Goal: Information Seeking & Learning: Learn about a topic

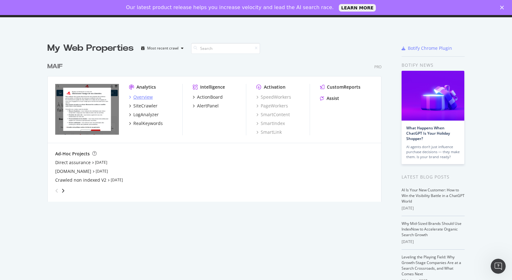
click at [133, 98] on div "Overview" at bounding box center [142, 97] width 19 height 6
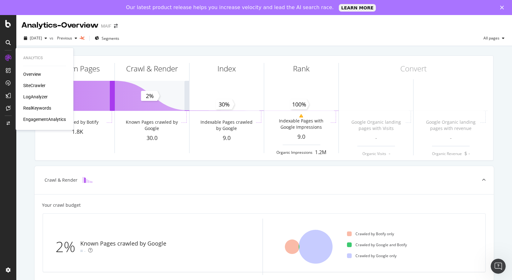
click at [39, 87] on div "SiteCrawler" at bounding box center [34, 85] width 22 height 6
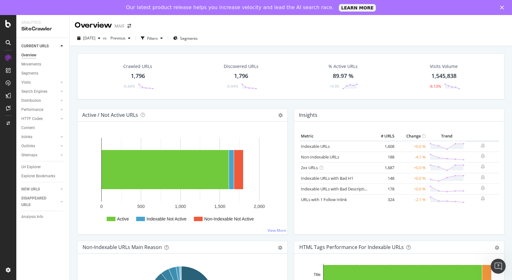
drag, startPoint x: 35, startPoint y: 169, endPoint x: 105, endPoint y: 143, distance: 75.2
click at [35, 169] on div "Url Explorer" at bounding box center [30, 167] width 19 height 7
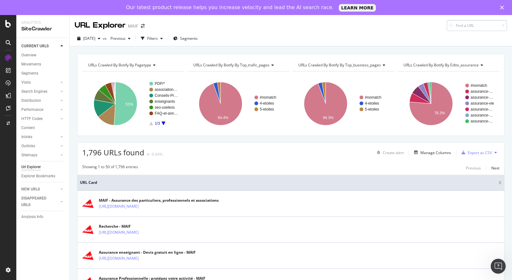
click at [465, 27] on input at bounding box center [477, 25] width 60 height 11
click at [259, 39] on div "2025 Aug. 26th vs Previous Filters Segments" at bounding box center [291, 40] width 442 height 13
click at [158, 40] on div "Filters" at bounding box center [152, 38] width 11 height 5
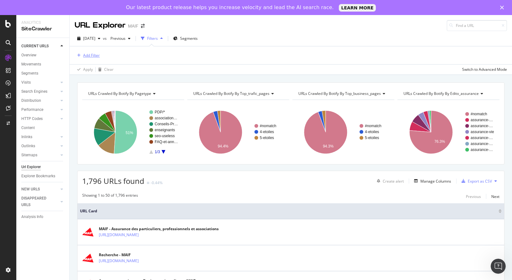
click at [91, 52] on button "Add Filter" at bounding box center [87, 56] width 25 height 8
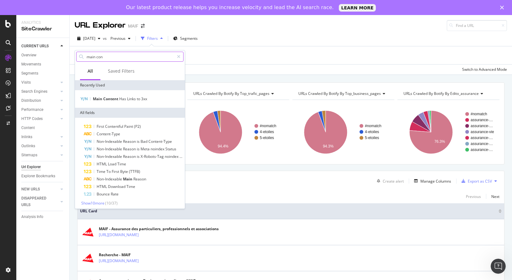
click at [112, 56] on input "main con" at bounding box center [130, 56] width 88 height 9
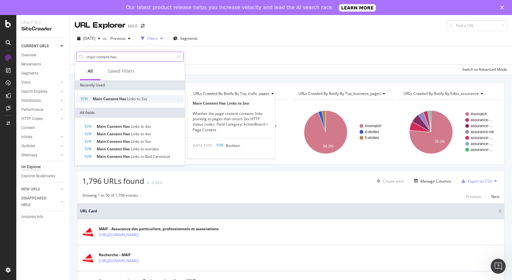
type input "main content has"
click at [144, 99] on span "3xx" at bounding box center [144, 98] width 6 height 5
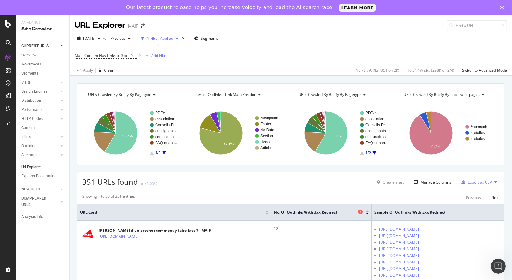
click at [274, 212] on span "No. of Outlinks with 3xx Redirect" at bounding box center [315, 213] width 82 height 6
drag, startPoint x: 267, startPoint y: 212, endPoint x: 256, endPoint y: 214, distance: 10.8
click at [274, 214] on span "No. of Outlinks with 3xx Redirect" at bounding box center [315, 213] width 82 height 6
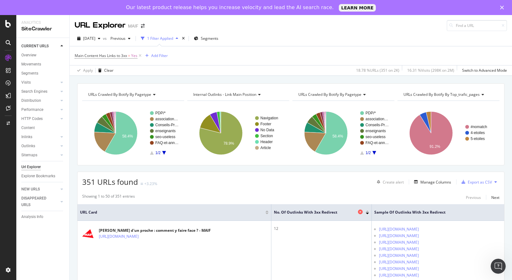
click at [274, 211] on span "No. of Outlinks with 3xx Redirect" at bounding box center [315, 213] width 82 height 6
copy span "No. of Outlinks with 3xx Redirect"
click at [95, 39] on span "2025 Jul. 29th" at bounding box center [89, 38] width 12 height 5
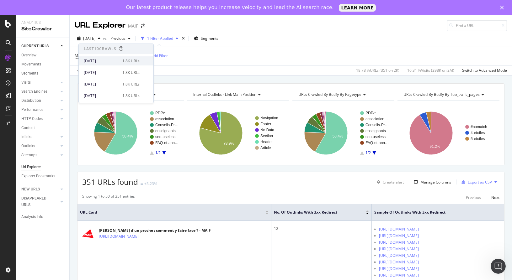
click at [103, 59] on div "[DATE]" at bounding box center [101, 61] width 35 height 6
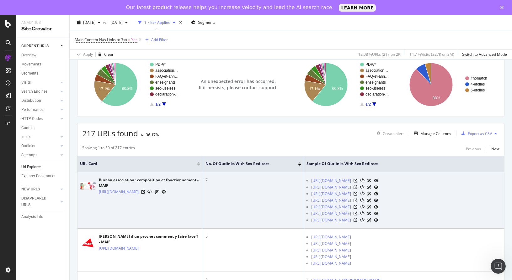
scroll to position [125, 0]
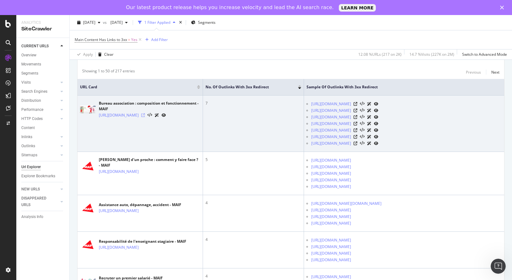
click at [145, 117] on icon at bounding box center [143, 116] width 4 height 4
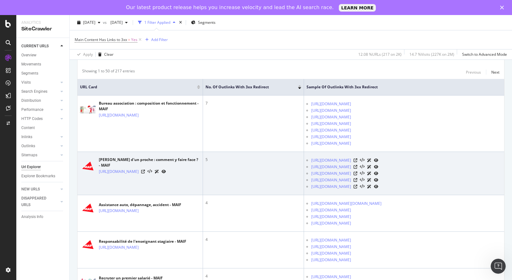
click at [166, 175] on div at bounding box center [153, 171] width 25 height 7
click at [145, 174] on icon at bounding box center [143, 172] width 4 height 4
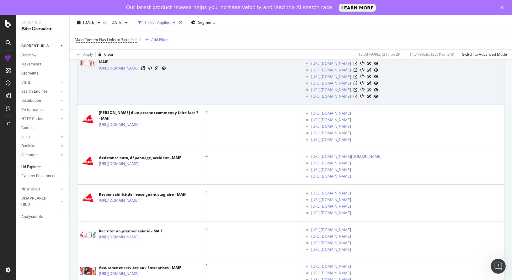
scroll to position [251, 0]
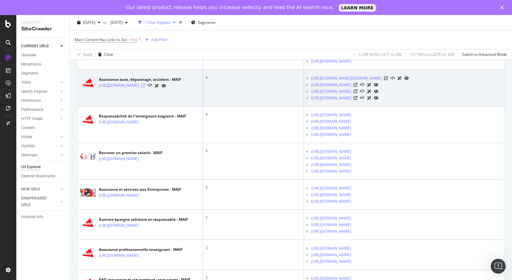
click at [145, 88] on icon at bounding box center [143, 86] width 4 height 4
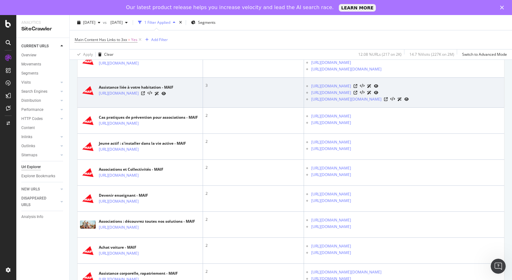
scroll to position [504, 0]
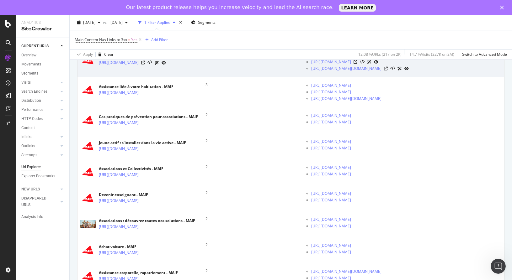
click at [266, 77] on td "3" at bounding box center [253, 62] width 101 height 30
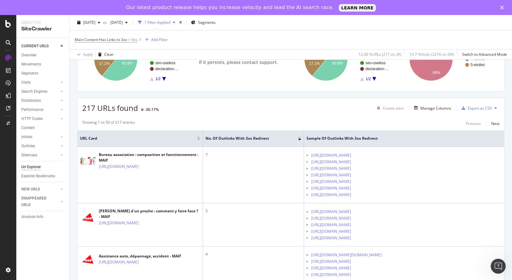
scroll to position [1766, 0]
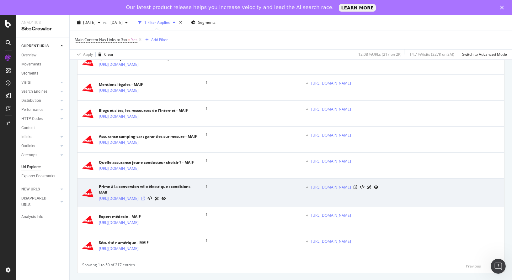
click at [145, 197] on icon at bounding box center [143, 199] width 4 height 4
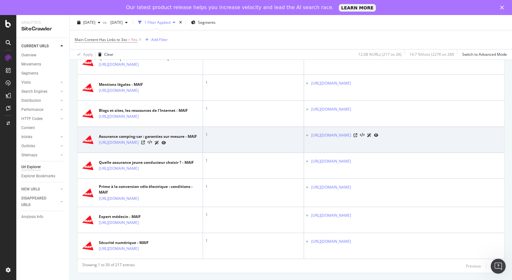
scroll to position [1735, 0]
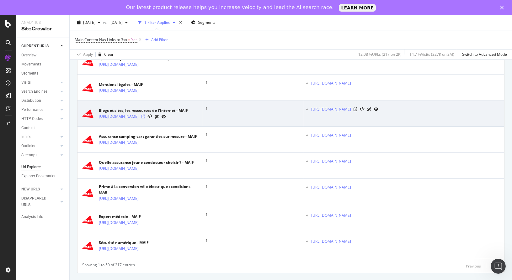
click at [145, 118] on icon at bounding box center [143, 117] width 4 height 4
drag, startPoint x: 444, startPoint y: 104, endPoint x: 345, endPoint y: 114, distance: 99.6
click at [345, 114] on td "https://www.maif.fr/associationsetcollectivites/collectivites-territoriales.html" at bounding box center [404, 114] width 200 height 26
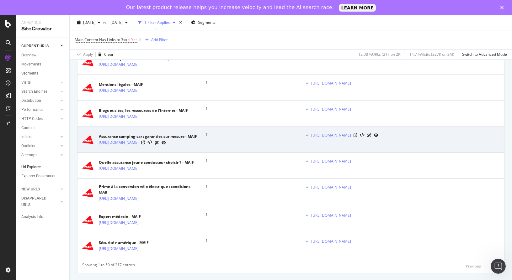
copy link "/associationsetcollectivites/collectivites-territoriales.html"
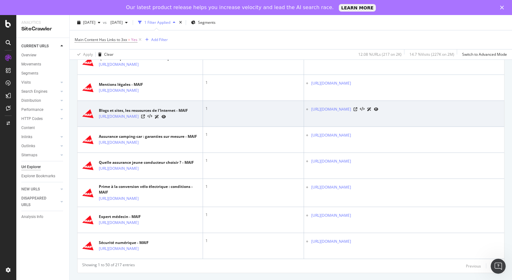
click at [258, 126] on td "1" at bounding box center [253, 114] width 101 height 26
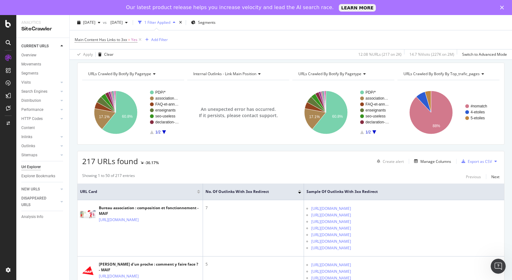
scroll to position [0, 0]
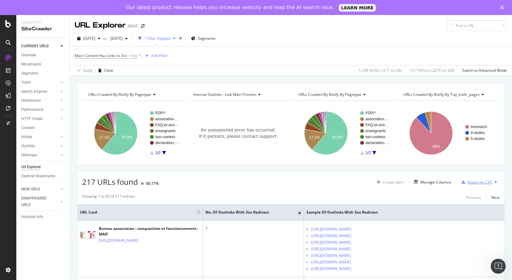
click at [472, 182] on div "Export as CSV" at bounding box center [480, 182] width 24 height 5
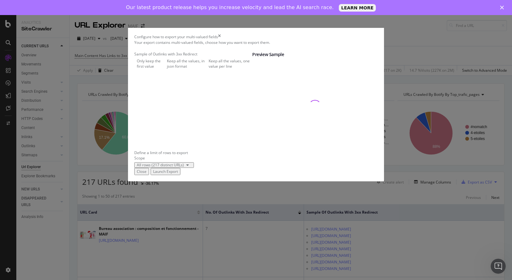
click at [221, 40] on icon "times" at bounding box center [219, 36] width 3 height 5
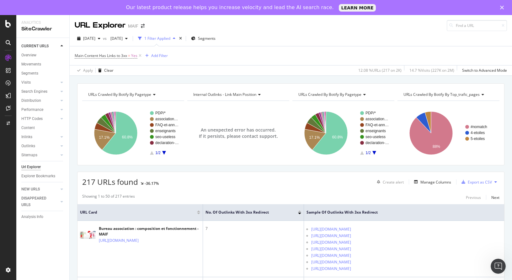
click at [493, 182] on button at bounding box center [496, 182] width 8 height 10
click at [494, 182] on icon at bounding box center [495, 182] width 3 height 4
click at [471, 184] on div "Export as CSV" at bounding box center [480, 182] width 24 height 5
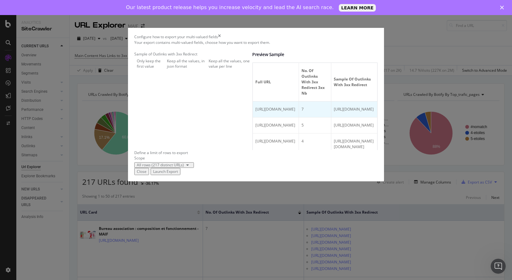
scroll to position [220, 0]
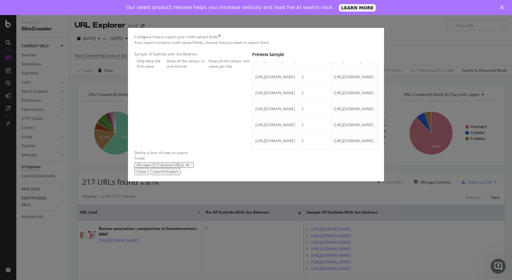
click at [188, 69] on div "Keep all the values, in json format" at bounding box center [186, 63] width 39 height 11
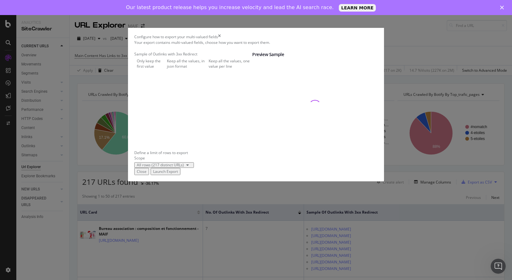
scroll to position [0, 0]
click at [209, 69] on div "Keep all the values, one value per line" at bounding box center [231, 63] width 44 height 11
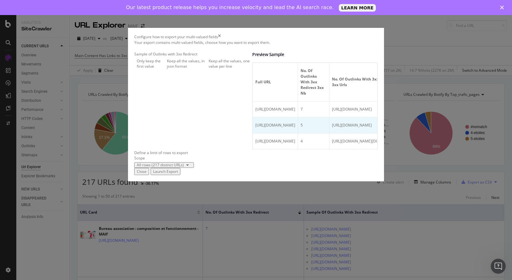
drag, startPoint x: 311, startPoint y: 166, endPoint x: 334, endPoint y: 164, distance: 23.9
click at [295, 128] on div "https://www.maif.fr/famille-vie-quotidienne/faire-face-au-deces" at bounding box center [275, 126] width 40 height 6
drag, startPoint x: 334, startPoint y: 164, endPoint x: 327, endPoint y: 164, distance: 7.2
click at [295, 128] on span "https://www.maif.fr/famille-vie-quotidienne/faire-face-au-deces" at bounding box center [275, 125] width 40 height 5
click at [164, 69] on div "Only keep the first value" at bounding box center [151, 63] width 28 height 11
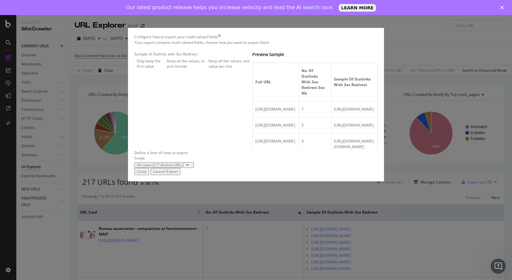
click at [177, 167] on div "All rows (217 distinct URLs)" at bounding box center [160, 165] width 47 height 4
click at [184, 167] on div "All rows (217 distinct URLs)" at bounding box center [160, 165] width 47 height 4
click at [178, 174] on div "Launch Export" at bounding box center [165, 171] width 25 height 5
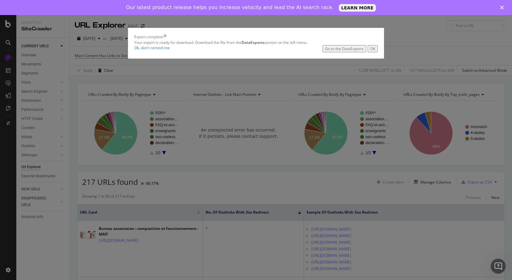
click at [328, 51] on div "Go to the DataExports" at bounding box center [344, 48] width 39 height 5
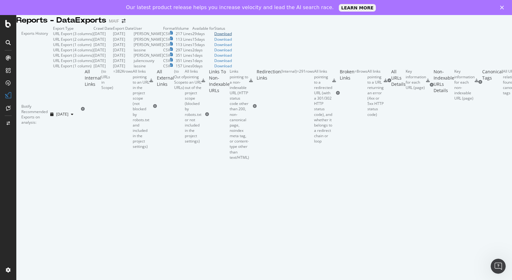
click at [232, 36] on div "Download" at bounding box center [223, 33] width 18 height 5
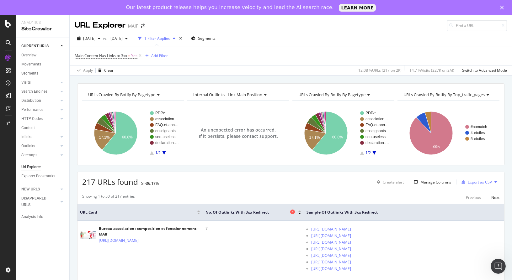
click at [243, 214] on span "No. of Outlinks with 3xx Redirect" at bounding box center [246, 213] width 83 height 6
copy span "No. of Outlinks with 3xx Redirect"
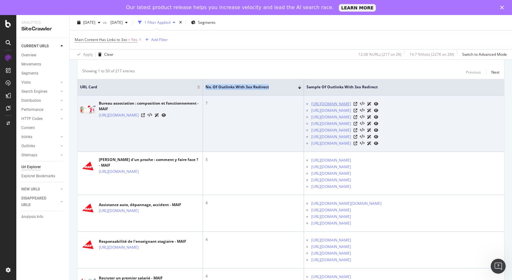
drag, startPoint x: 310, startPoint y: 104, endPoint x: 367, endPoint y: 108, distance: 56.6
click at [367, 108] on ul "https://www.maif.fr/associationsetcollectivites/associations/guides-fonctionnem…" at bounding box center [403, 124] width 195 height 46
copy link "https://www.maif.fr/associationsetcollectivites/associations/guides-fonctionnem…"
click at [309, 116] on ul "https://www.maif.fr/associationsetcollectivites/associations/guides-fonctionnem…" at bounding box center [403, 124] width 195 height 46
drag, startPoint x: 311, startPoint y: 115, endPoint x: 361, endPoint y: 124, distance: 51.3
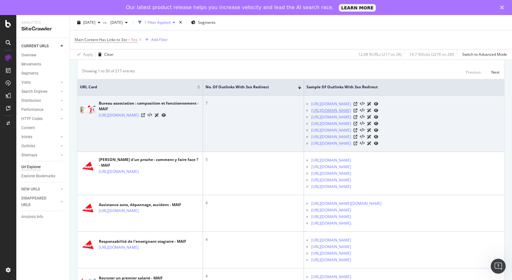
click at [361, 124] on ul "https://www.maif.fr/associationsetcollectivites/associations/guides-fonctionnem…" at bounding box center [403, 124] width 195 height 46
copy link "https://www.maif.fr/associationsetcollectivites/associations/guides-fonctionnem…"
drag, startPoint x: 309, startPoint y: 130, endPoint x: 375, endPoint y: 137, distance: 66.6
click at [375, 137] on ul "https://www.maif.fr/associationsetcollectivites/associations/guides-fonctionnem…" at bounding box center [403, 124] width 195 height 46
copy link "https://www.maif.fr/associationsetcollectivites/associations/guides-fonctionnem…"
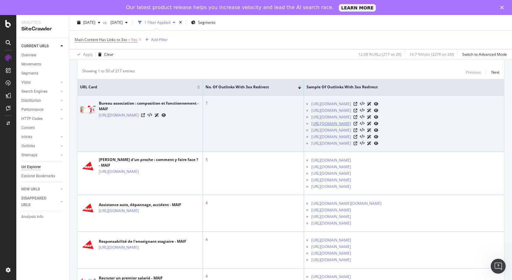
drag, startPoint x: 310, startPoint y: 141, endPoint x: 348, endPoint y: 147, distance: 38.8
click at [348, 147] on ul "https://www.maif.fr/associationsetcollectivites/associations/guides-fonctionnem…" at bounding box center [403, 124] width 195 height 46
copy link "https://www.maif.fr/associationsetcollectivites/associations/guides-fonctionnem…"
drag, startPoint x: 310, startPoint y: 154, endPoint x: 335, endPoint y: 161, distance: 26.6
click at [335, 147] on ul "https://www.maif.fr/associationsetcollectivites/associations/guides-fonctionnem…" at bounding box center [403, 124] width 195 height 46
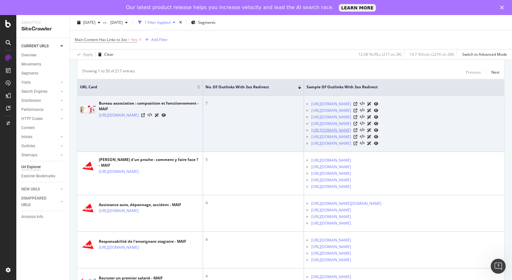
copy link "https://www.maif.fr/associationsetcollectivites/associations/guides-fonctionnem…"
drag, startPoint x: 309, startPoint y: 166, endPoint x: 342, endPoint y: 172, distance: 33.4
click at [342, 147] on ul "https://www.maif.fr/associationsetcollectivites/associations/guides-fonctionnem…" at bounding box center [403, 124] width 195 height 46
copy link "https://www.maif.fr/associationsetcollectivites/associations/guides-fonctionnem…"
drag, startPoint x: 309, startPoint y: 178, endPoint x: 376, endPoint y: 184, distance: 67.4
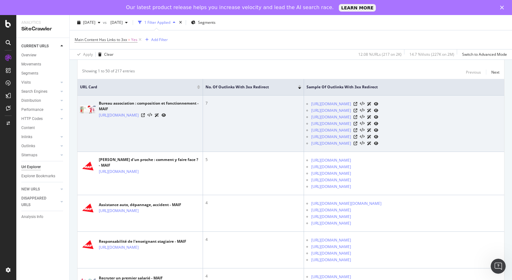
click at [376, 152] on td "https://www.maif.fr/associationsetcollectivites/associations/guides-fonctionnem…" at bounding box center [404, 124] width 200 height 56
copy link "https://www.maif.fr/creer-association"
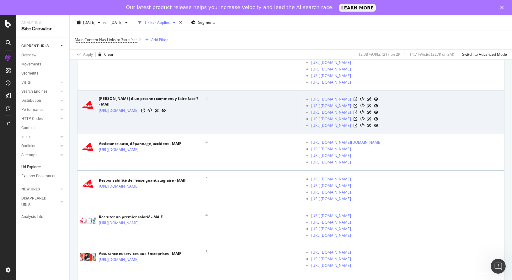
scroll to position [188, 0]
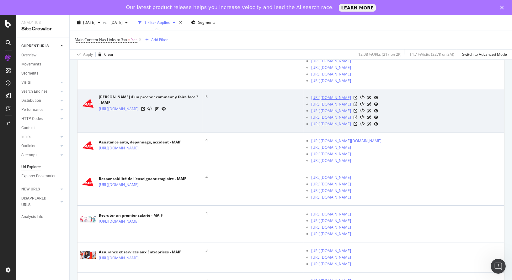
drag, startPoint x: 310, startPoint y: 134, endPoint x: 427, endPoint y: 131, distance: 117.0
click at [427, 127] on ul "https://www.maif.fr/famille-vie-quotidienne/guide-faire-face-deces https://www.…" at bounding box center [403, 110] width 195 height 33
drag, startPoint x: 308, startPoint y: 140, endPoint x: 468, endPoint y: 139, distance: 159.4
click at [468, 127] on ul "https://www.maif.fr/famille-vie-quotidienne/guide-faire-face-deces https://www.…" at bounding box center [403, 110] width 195 height 33
drag, startPoint x: 311, startPoint y: 148, endPoint x: 465, endPoint y: 145, distance: 154.0
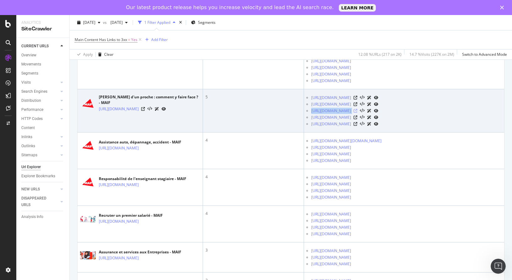
click at [465, 127] on ul "https://www.maif.fr/famille-vie-quotidienne/guide-faire-face-deces https://www.…" at bounding box center [403, 110] width 195 height 33
click at [306, 133] on td "https://www.maif.fr/famille-vie-quotidienne/guide-faire-face-deces https://www.…" at bounding box center [404, 110] width 200 height 43
drag, startPoint x: 308, startPoint y: 154, endPoint x: 338, endPoint y: 160, distance: 30.4
click at [338, 127] on ul "https://www.maif.fr/famille-vie-quotidienne/guide-faire-face-deces https://www.…" at bounding box center [403, 110] width 195 height 33
drag, startPoint x: 309, startPoint y: 166, endPoint x: 330, endPoint y: 173, distance: 21.8
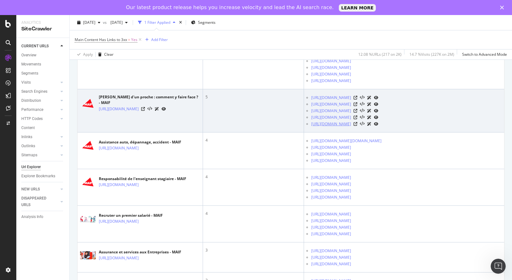
click at [330, 127] on ul "https://www.maif.fr/famille-vie-quotidienne/guide-faire-face-deces https://www.…" at bounding box center [403, 110] width 195 height 33
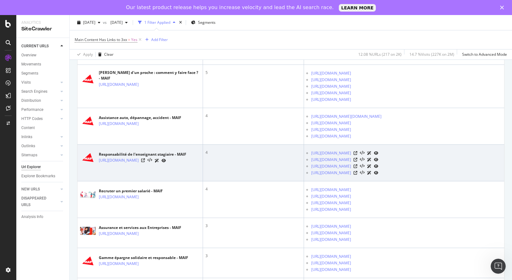
scroll to position [251, 0]
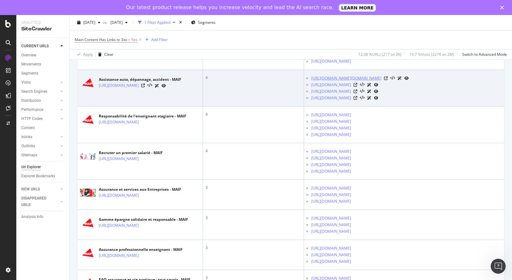
drag, startPoint x: 309, startPoint y: 125, endPoint x: 380, endPoint y: 139, distance: 72.4
click at [380, 101] on ul "https://www.maif.fr/rest/api/authenticate?overrideSuccessUrl=https://espacepers…" at bounding box center [403, 88] width 195 height 26
drag, startPoint x: 311, startPoint y: 146, endPoint x: 375, endPoint y: 144, distance: 64.0
click at [375, 101] on ul "https://www.maif.fr/rest/api/authenticate?overrideSuccessUrl=https://espacepers…" at bounding box center [403, 88] width 195 height 26
drag, startPoint x: 309, startPoint y: 152, endPoint x: 469, endPoint y: 152, distance: 159.3
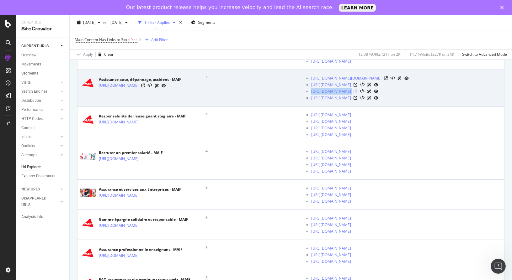
click at [469, 101] on ul "https://www.maif.fr/rest/api/authenticate?overrideSuccessUrl=https://espacepers…" at bounding box center [403, 88] width 195 height 26
click at [311, 101] on li "https://www.maif.fr/particuliers/auto-moto/guide-assurance-auto/garantie-depann…" at bounding box center [406, 98] width 190 height 7
drag, startPoint x: 310, startPoint y: 157, endPoint x: 329, endPoint y: 163, distance: 20.0
click at [329, 101] on ul "https://www.maif.fr/rest/api/authenticate?overrideSuccessUrl=https://espacepers…" at bounding box center [403, 88] width 195 height 26
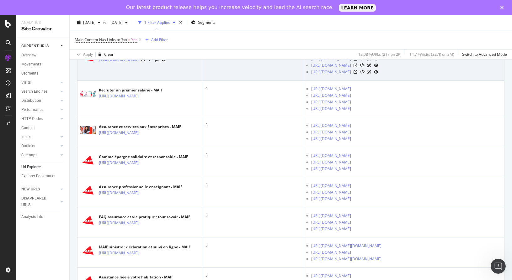
drag, startPoint x: 311, startPoint y: 117, endPoint x: 445, endPoint y: 119, distance: 133.9
click at [445, 75] on ul "https://www.maif.fr/enseignants/cayestjesuisprof/conditions-generales.html http…" at bounding box center [403, 62] width 195 height 26
drag, startPoint x: 309, startPoint y: 123, endPoint x: 430, endPoint y: 124, distance: 120.5
click at [430, 75] on ul "https://www.maif.fr/enseignants/cayestjesuisprof/conditions-generales.html http…" at bounding box center [403, 62] width 195 height 26
drag, startPoint x: 310, startPoint y: 131, endPoint x: 440, endPoint y: 129, distance: 130.2
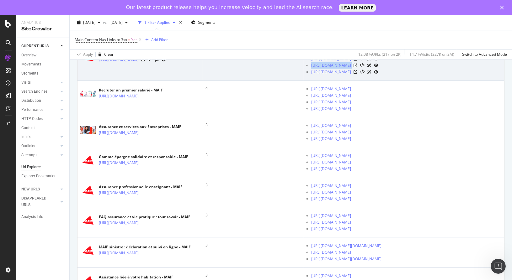
click at [440, 75] on ul "https://www.maif.fr/enseignants/cayestjesuisprof/conditions-generales.html http…" at bounding box center [403, 62] width 195 height 26
click at [310, 75] on ul "https://www.maif.fr/enseignants/cayestjesuisprof/conditions-generales.html http…" at bounding box center [403, 62] width 195 height 26
drag, startPoint x: 310, startPoint y: 138, endPoint x: 423, endPoint y: 140, distance: 113.6
click at [423, 75] on ul "https://www.maif.fr/enseignants/cayestjesuisprof/conditions-generales.html http…" at bounding box center [403, 62] width 195 height 26
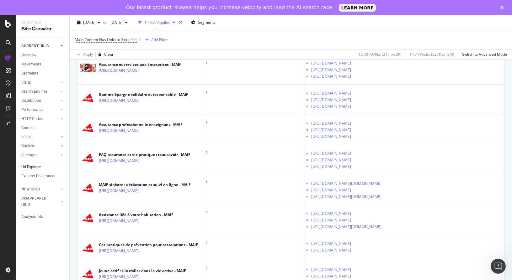
scroll to position [376, 0]
drag, startPoint x: 310, startPoint y: 92, endPoint x: 367, endPoint y: 101, distance: 57.8
click at [367, 49] on ul "https://www.maif.fr/associationsetcollectivites/associations/guides-ressources-…" at bounding box center [403, 36] width 195 height 26
drag, startPoint x: 327, startPoint y: 105, endPoint x: 346, endPoint y: 109, distance: 19.3
click at [346, 49] on ul "https://www.maif.fr/associationsetcollectivites/associations/guides-ressources-…" at bounding box center [403, 36] width 195 height 26
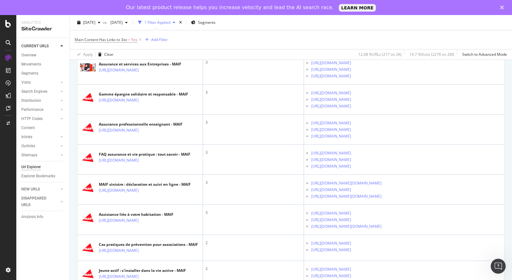
click at [286, 55] on td "4" at bounding box center [253, 36] width 101 height 37
drag, startPoint x: 309, startPoint y: 104, endPoint x: 352, endPoint y: 111, distance: 43.5
click at [352, 49] on ul "https://www.maif.fr/associationsetcollectivites/associations/guides-ressources-…" at bounding box center [403, 36] width 195 height 26
click at [310, 49] on ul "https://www.maif.fr/associationsetcollectivites/associations/guides-ressources-…" at bounding box center [403, 36] width 195 height 26
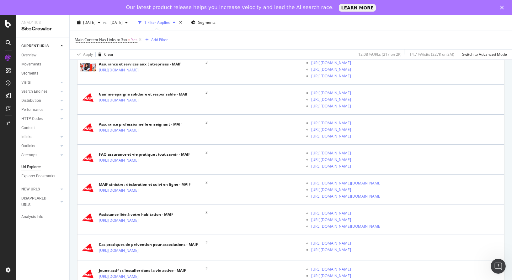
drag, startPoint x: 310, startPoint y: 116, endPoint x: 391, endPoint y: 123, distance: 81.2
click at [391, 49] on ul "https://www.maif.fr/associationsetcollectivites/associations/guides-ressources-…" at bounding box center [403, 36] width 195 height 26
drag, startPoint x: 307, startPoint y: 130, endPoint x: 351, endPoint y: 136, distance: 43.8
click at [351, 49] on li "https://www.maif.fr/associationsetcollectivites/associations/guides-ressources-…" at bounding box center [406, 46] width 190 height 7
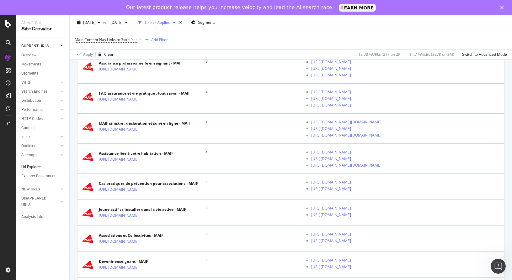
scroll to position [439, 0]
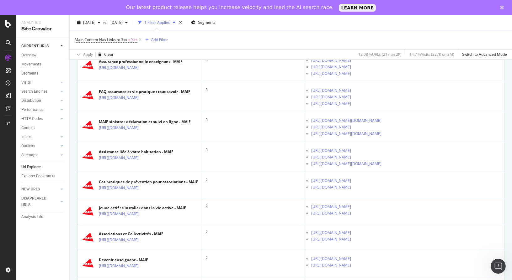
drag, startPoint x: 310, startPoint y: 90, endPoint x: 407, endPoint y: 89, distance: 96.6
click at [407, 17] on ul "https://www.maif.fr/entreprises/devenir-entreprise-rse https://www.maif.fr/entr…" at bounding box center [403, 7] width 195 height 20
drag, startPoint x: 311, startPoint y: 94, endPoint x: 410, endPoint y: 95, distance: 99.4
click at [410, 17] on ul "https://www.maif.fr/entreprises/devenir-entreprise-rse https://www.maif.fr/entr…" at bounding box center [403, 7] width 195 height 20
drag, startPoint x: 310, startPoint y: 102, endPoint x: 432, endPoint y: 109, distance: 122.2
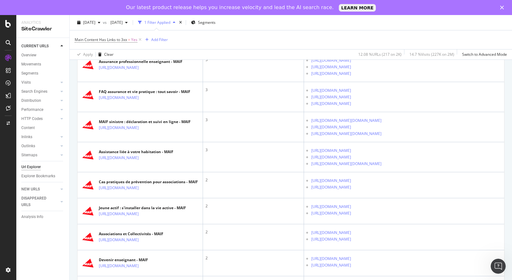
click at [432, 22] on td "https://www.maif.fr/entreprises/devenir-entreprise-rse https://www.maif.fr/entr…" at bounding box center [404, 7] width 200 height 30
drag, startPoint x: 311, startPoint y: 120, endPoint x: 395, endPoint y: 120, distance: 83.8
click at [395, 47] on ul "https://www.maif.fr/labels-epargne-responsable https://www.maif.fr/performance-…" at bounding box center [403, 37] width 195 height 20
drag, startPoint x: 308, startPoint y: 126, endPoint x: 410, endPoint y: 127, distance: 101.3
click at [410, 47] on ul "https://www.maif.fr/labels-epargne-responsable https://www.maif.fr/performance-…" at bounding box center [403, 37] width 195 height 20
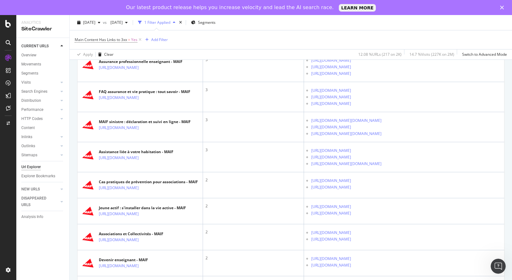
click at [308, 47] on ul "https://www.maif.fr/labels-epargne-responsable https://www.maif.fr/performance-…" at bounding box center [403, 37] width 195 height 20
drag, startPoint x: 311, startPoint y: 133, endPoint x: 395, endPoint y: 135, distance: 83.8
click at [395, 47] on ul "https://www.maif.fr/labels-epargne-responsable https://www.maif.fr/performance-…" at bounding box center [403, 37] width 195 height 20
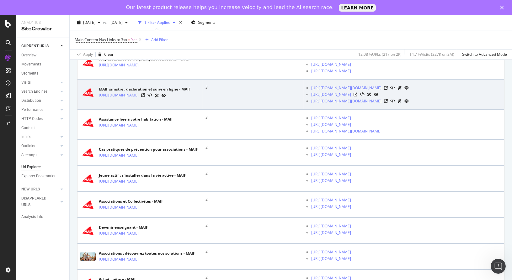
scroll to position [502, 0]
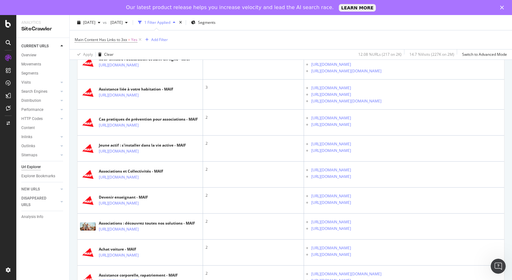
drag, startPoint x: 309, startPoint y: 86, endPoint x: 416, endPoint y: 87, distance: 107.3
click at [416, 14] on ul "https://www.maif.fr/enseignants/cayestjesuisprof/webseries https://www.maif.fr/…" at bounding box center [403, 4] width 195 height 20
drag, startPoint x: 311, startPoint y: 93, endPoint x: 438, endPoint y: 93, distance: 127.0
click at [438, 14] on ul "https://www.maif.fr/enseignants/cayestjesuisprof/webseries https://www.maif.fr/…" at bounding box center [403, 4] width 195 height 20
click at [311, 14] on ul "https://www.maif.fr/enseignants/cayestjesuisprof/webseries https://www.maif.fr/…" at bounding box center [403, 4] width 195 height 20
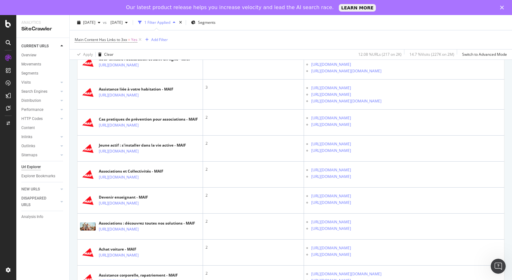
drag, startPoint x: 311, startPoint y: 100, endPoint x: 383, endPoint y: 97, distance: 71.9
click at [383, 14] on ul "https://www.maif.fr/enseignants/cayestjesuisprof/webseries https://www.maif.fr/…" at bounding box center [403, 4] width 195 height 20
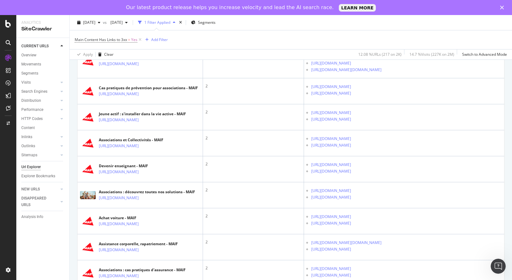
drag, startPoint x: 309, startPoint y: 86, endPoint x: 459, endPoint y: 86, distance: 149.3
click at [459, 13] on ul "https://www.maif.fr/annexes/questions-reponses-pratique/restructuration-credit …" at bounding box center [403, 3] width 195 height 20
click at [309, 13] on ul "https://www.maif.fr/annexes/questions-reponses-pratique/restructuration-credit …" at bounding box center [403, 3] width 195 height 20
drag, startPoint x: 310, startPoint y: 93, endPoint x: 432, endPoint y: 93, distance: 121.7
click at [432, 13] on ul "https://www.maif.fr/annexes/questions-reponses-pratique/restructuration-credit …" at bounding box center [403, 3] width 195 height 20
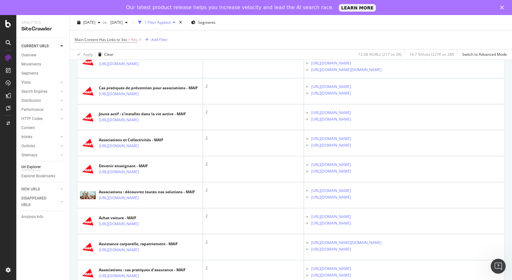
drag, startPoint x: 309, startPoint y: 99, endPoint x: 335, endPoint y: 104, distance: 26.8
click at [335, 13] on ul "https://www.maif.fr/annexes/questions-reponses-pratique/restructuration-credit …" at bounding box center [403, 3] width 195 height 20
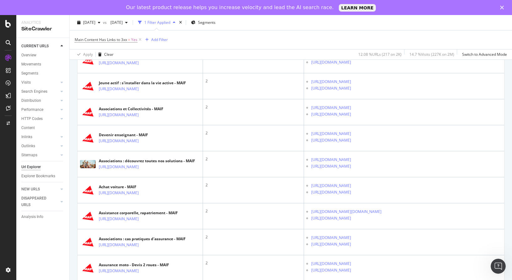
scroll to position [565, 0]
drag, startPoint x: 309, startPoint y: 92, endPoint x: 305, endPoint y: 93, distance: 4.2
click at [305, 17] on td "https://www.maif.fr/rest/api/authenticate?overrideSuccessUrl=https://espacepers…" at bounding box center [404, 2] width 200 height 30
drag, startPoint x: 310, startPoint y: 89, endPoint x: 427, endPoint y: 105, distance: 117.6
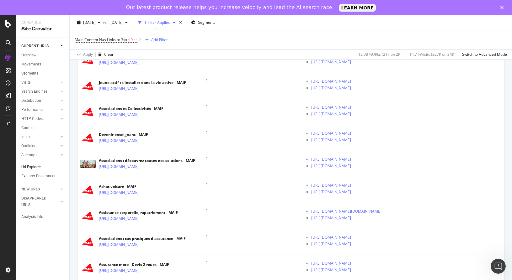
click at [427, 12] on ul "https://www.maif.fr/rest/api/authenticate?overrideSuccessUrl=https://espacepers…" at bounding box center [403, 2] width 195 height 20
click at [309, 12] on ul "https://www.maif.fr/rest/api/authenticate?overrideSuccessUrl=https://espacepers…" at bounding box center [403, 2] width 195 height 20
drag, startPoint x: 309, startPoint y: 90, endPoint x: 375, endPoint y: 110, distance: 68.7
click at [375, 12] on ul "https://www.maif.fr/rest/api/authenticate?overrideSuccessUrl=https://espacepers…" at bounding box center [403, 2] width 195 height 20
click at [300, 17] on td "3" at bounding box center [253, 2] width 101 height 30
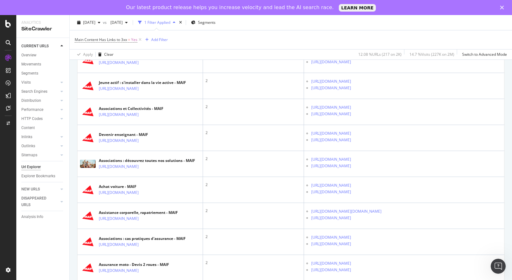
drag, startPoint x: 310, startPoint y: 90, endPoint x: 426, endPoint y: 105, distance: 117.1
click at [426, 12] on ul "https://www.maif.fr/rest/api/authenticate?overrideSuccessUrl=https://espacepers…" at bounding box center [403, 2] width 195 height 20
drag, startPoint x: 310, startPoint y: 109, endPoint x: 375, endPoint y: 108, distance: 65.9
click at [375, 12] on ul "https://www.maif.fr/rest/api/authenticate?overrideSuccessUrl=https://espacepers…" at bounding box center [403, 2] width 195 height 20
drag, startPoint x: 309, startPoint y: 117, endPoint x: 382, endPoint y: 130, distance: 74.2
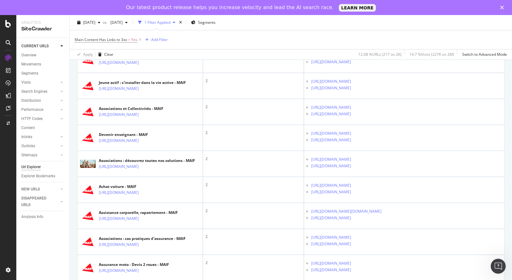
click at [382, 17] on td "https://www.maif.fr/rest/api/authenticate?overrideSuccessUrl=https://espacepers…" at bounding box center [404, 2] width 200 height 30
drag, startPoint x: 308, startPoint y: 140, endPoint x: 374, endPoint y: 141, distance: 66.2
click at [374, 42] on ul "https://www.maif.fr/aide-demarches https://www.maif.fr/conseils-prevention/la-v…" at bounding box center [403, 32] width 195 height 20
drag, startPoint x: 307, startPoint y: 146, endPoint x: 337, endPoint y: 151, distance: 30.2
click at [337, 35] on li "https://www.maif.fr/conseils-prevention/la-vie-quotidienne/maison/incendie-dans…" at bounding box center [406, 32] width 190 height 7
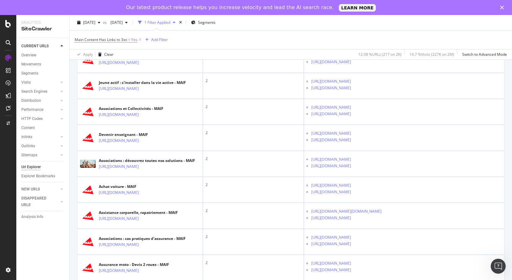
drag, startPoint x: 308, startPoint y: 159, endPoint x: 374, endPoint y: 178, distance: 68.8
click at [374, 47] on td "https://www.maif.fr/aide-demarches https://www.maif.fr/conseils-prevention/la-v…" at bounding box center [404, 32] width 200 height 30
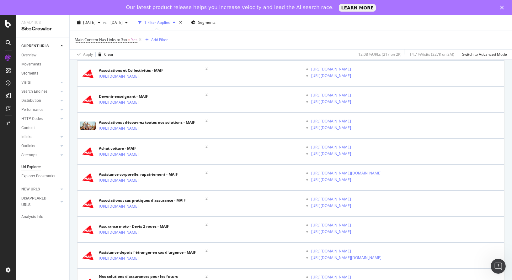
scroll to position [659, 0]
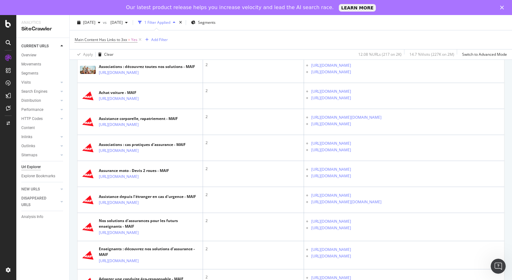
drag, startPoint x: 310, startPoint y: 95, endPoint x: 460, endPoint y: 93, distance: 150.0
drag, startPoint x: 310, startPoint y: 99, endPoint x: 469, endPoint y: 101, distance: 159.7
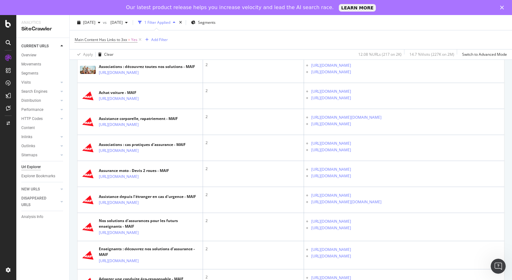
drag, startPoint x: 309, startPoint y: 128, endPoint x: 430, endPoint y: 128, distance: 121.1
drag, startPoint x: 308, startPoint y: 135, endPoint x: 452, endPoint y: 132, distance: 144.3
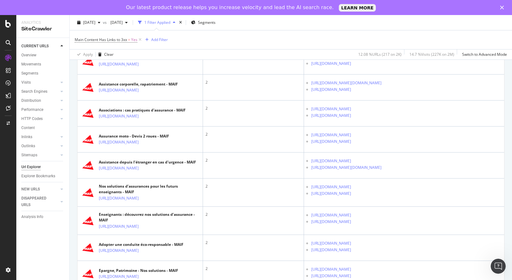
scroll to position [721, 0]
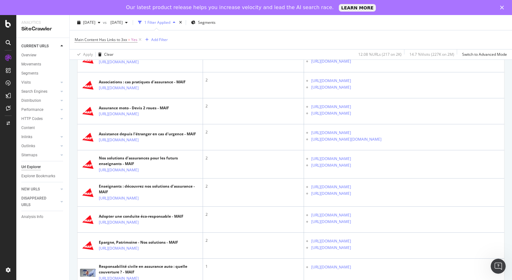
drag, startPoint x: 310, startPoint y: 91, endPoint x: 442, endPoint y: 91, distance: 132.1
drag, startPoint x: 310, startPoint y: 98, endPoint x: 430, endPoint y: 97, distance: 120.5
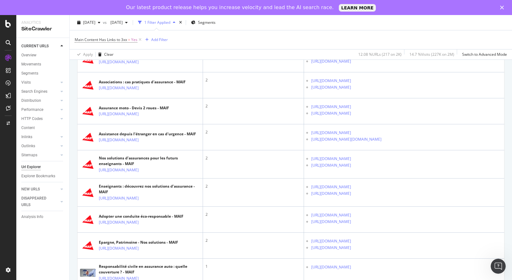
drag, startPoint x: 310, startPoint y: 120, endPoint x: 389, endPoint y: 118, distance: 79.4
drag, startPoint x: 310, startPoint y: 127, endPoint x: 455, endPoint y: 127, distance: 144.3
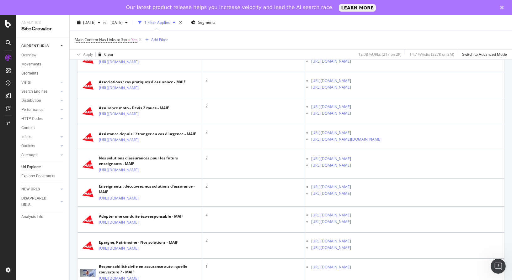
scroll to position [753, 0]
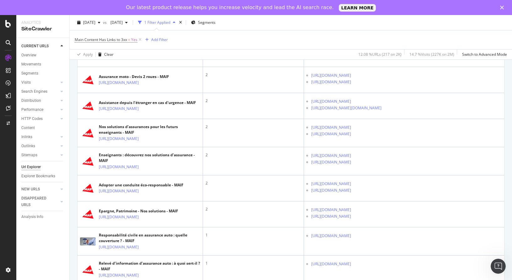
drag, startPoint x: 309, startPoint y: 118, endPoint x: 354, endPoint y: 124, distance: 45.3
drag, startPoint x: 308, startPoint y: 130, endPoint x: 377, endPoint y: 134, distance: 69.8
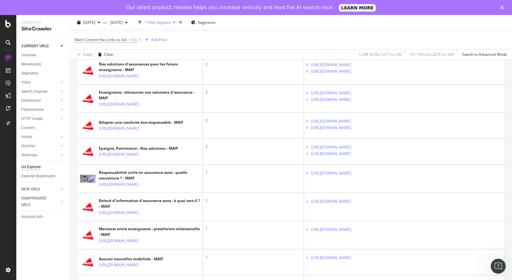
drag, startPoint x: 310, startPoint y: 82, endPoint x: 450, endPoint y: 84, distance: 140.2
drag, startPoint x: 310, startPoint y: 90, endPoint x: 430, endPoint y: 101, distance: 120.3
drag, startPoint x: 309, startPoint y: 113, endPoint x: 372, endPoint y: 125, distance: 64.6
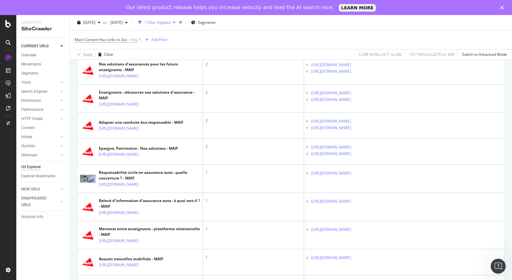
drag, startPoint x: 308, startPoint y: 132, endPoint x: 375, endPoint y: 136, distance: 66.6
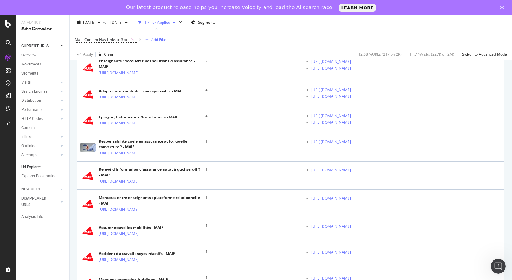
drag, startPoint x: 308, startPoint y: 117, endPoint x: 349, endPoint y: 125, distance: 41.6
drag, startPoint x: 310, startPoint y: 129, endPoint x: 342, endPoint y: 136, distance: 32.8
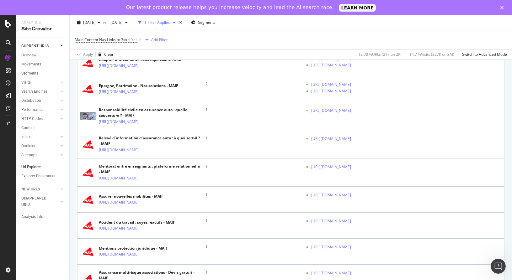
drag, startPoint x: 310, startPoint y: 120, endPoint x: 455, endPoint y: 122, distance: 145.2
drag, startPoint x: 308, startPoint y: 127, endPoint x: 454, endPoint y: 128, distance: 145.5
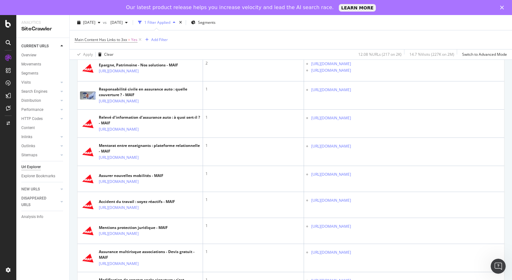
scroll to position [910, 0]
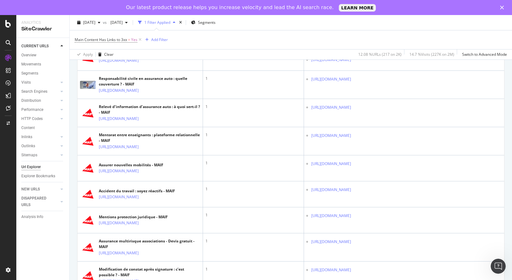
drag, startPoint x: 310, startPoint y: 118, endPoint x: 376, endPoint y: 119, distance: 65.6
drag, startPoint x: 308, startPoint y: 124, endPoint x: 380, endPoint y: 139, distance: 73.1
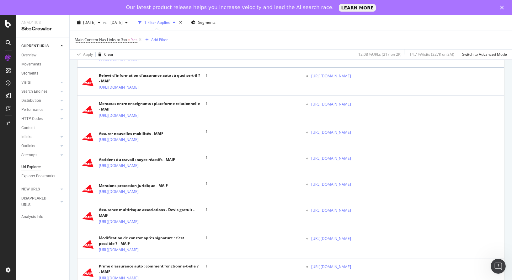
drag, startPoint x: 309, startPoint y: 122, endPoint x: 439, endPoint y: 122, distance: 130.5
drag, startPoint x: 310, startPoint y: 128, endPoint x: 427, endPoint y: 130, distance: 117.0
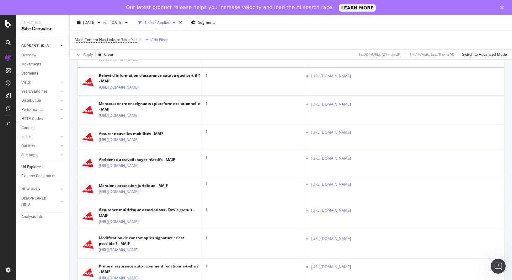
drag, startPoint x: 311, startPoint y: 127, endPoint x: 425, endPoint y: 133, distance: 115.0
drag, startPoint x: 309, startPoint y: 157, endPoint x: 425, endPoint y: 159, distance: 115.8
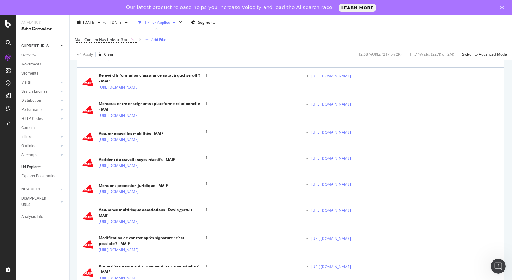
drag, startPoint x: 310, startPoint y: 163, endPoint x: 424, endPoint y: 163, distance: 114.5
drag, startPoint x: 310, startPoint y: 192, endPoint x: 449, endPoint y: 193, distance: 139.3
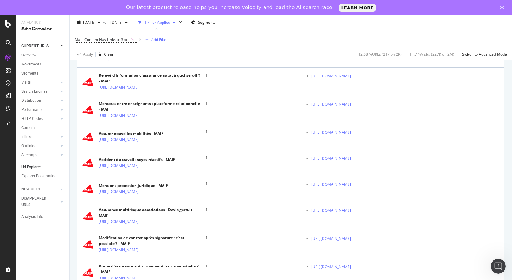
drag, startPoint x: 308, startPoint y: 191, endPoint x: 479, endPoint y: 191, distance: 170.6
drag, startPoint x: 309, startPoint y: 198, endPoint x: 430, endPoint y: 199, distance: 121.1
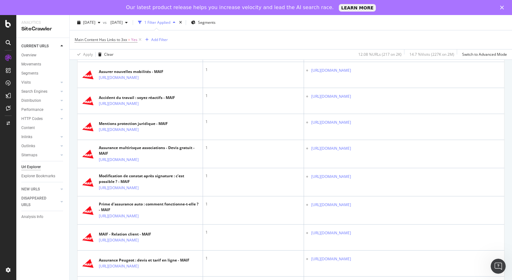
scroll to position [1004, 0]
drag, startPoint x: 307, startPoint y: 157, endPoint x: 460, endPoint y: 157, distance: 152.4
drag, startPoint x: 309, startPoint y: 162, endPoint x: 331, endPoint y: 169, distance: 22.5
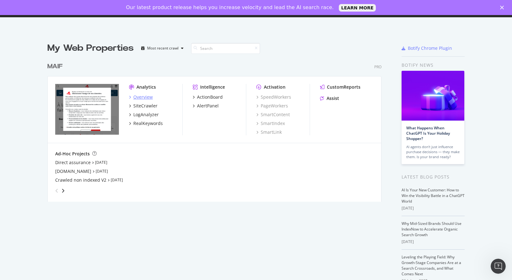
click at [146, 98] on div "Overview" at bounding box center [142, 97] width 19 height 6
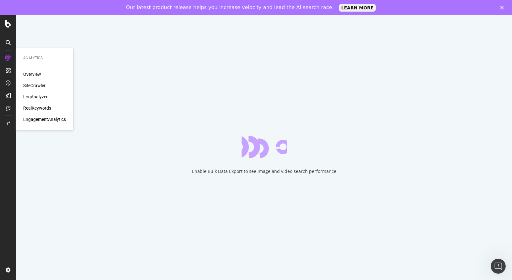
click at [38, 85] on div "SiteCrawler" at bounding box center [34, 85] width 22 height 6
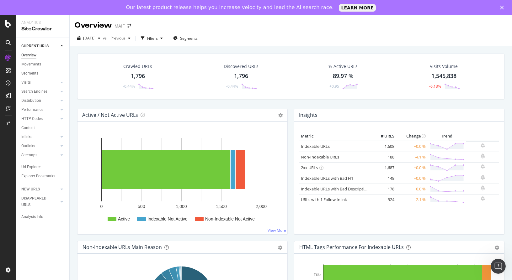
click at [31, 138] on div "Inlinks" at bounding box center [26, 137] width 11 height 7
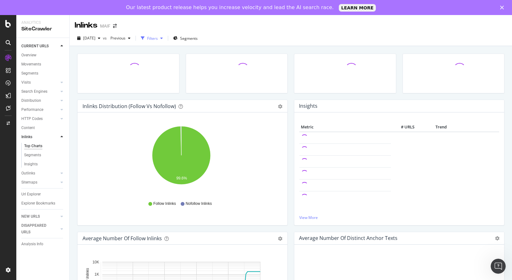
click at [158, 40] on div "Filters" at bounding box center [152, 38] width 11 height 5
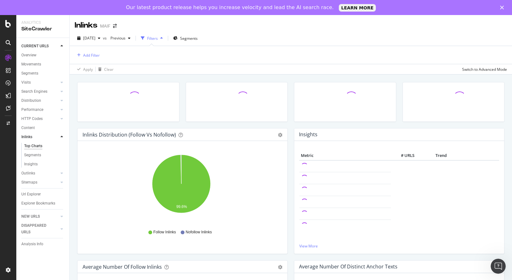
click at [104, 55] on div "Add Filter" at bounding box center [291, 55] width 432 height 18
click at [97, 56] on div "Add Filter" at bounding box center [91, 55] width 17 height 5
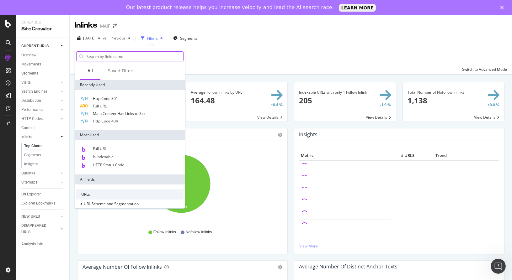
click at [136, 59] on input "text" at bounding box center [134, 56] width 97 height 9
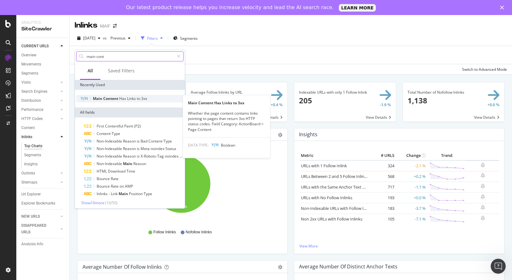
type input "main cont"
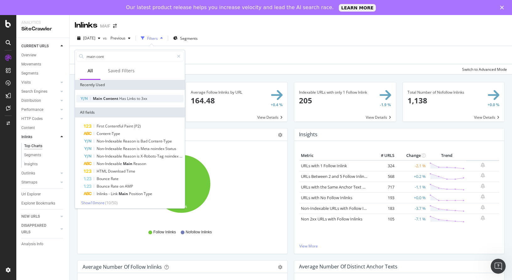
click at [144, 102] on div "Main Content Has Links to 3xx" at bounding box center [129, 99] width 107 height 8
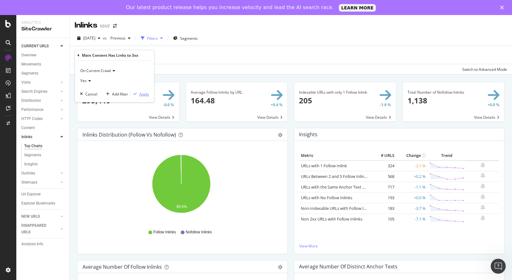
click at [146, 95] on div "Apply" at bounding box center [144, 94] width 10 height 5
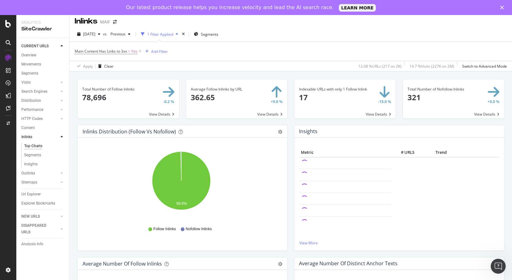
scroll to position [2, 0]
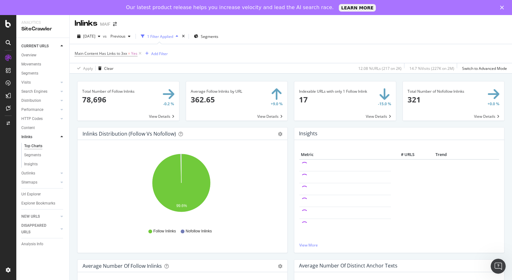
drag, startPoint x: 30, startPoint y: 195, endPoint x: 87, endPoint y: 160, distance: 66.8
click at [30, 195] on div "Url Explorer" at bounding box center [30, 194] width 19 height 7
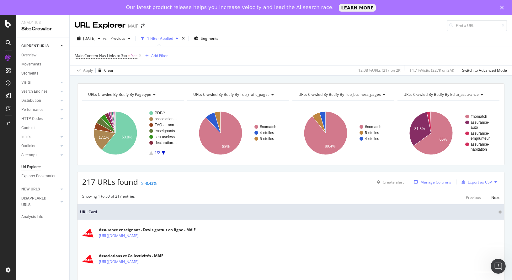
click at [420, 184] on div "Manage Columns" at bounding box center [435, 182] width 31 height 5
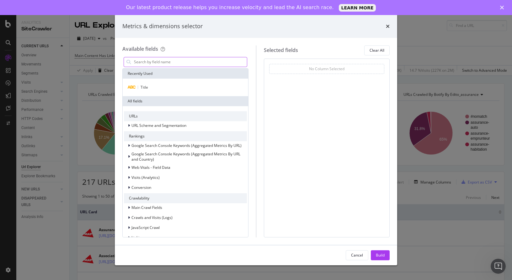
click at [166, 64] on input "modal" at bounding box center [190, 61] width 114 height 9
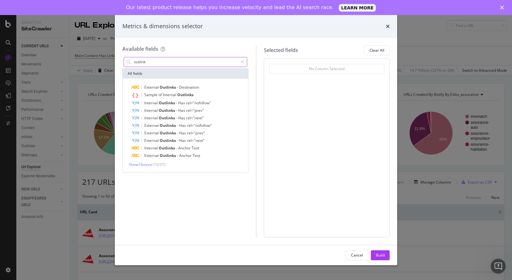
click at [146, 62] on input "outlink" at bounding box center [185, 61] width 104 height 9
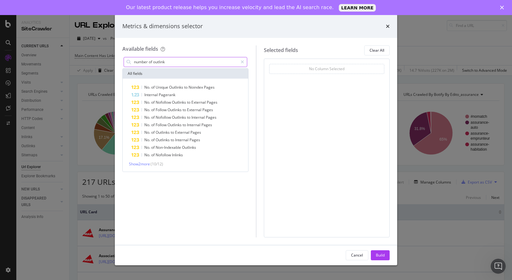
click at [173, 63] on input "number of outlink" at bounding box center [185, 61] width 104 height 9
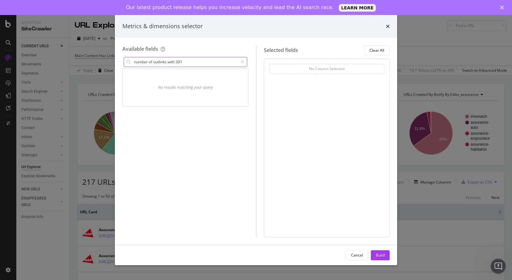
click at [152, 61] on input "number of outlinks with 301" at bounding box center [185, 61] width 104 height 9
click at [149, 63] on input "3xx red" at bounding box center [185, 61] width 104 height 9
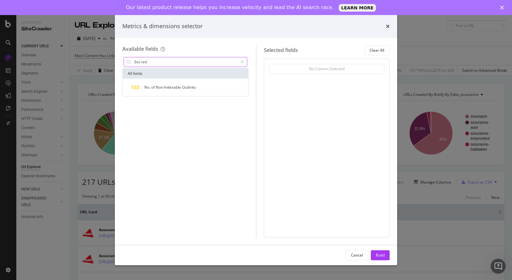
click at [149, 63] on input "3xx red" at bounding box center [185, 61] width 104 height 9
click at [150, 59] on input "3xx red" at bounding box center [185, 61] width 104 height 9
paste input "No. of Outlinks with 3xx Redirect"
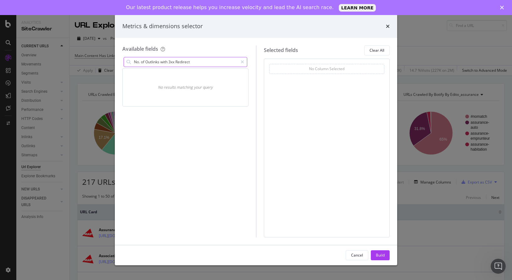
click at [140, 64] on input "No. of Outlinks with 3xx Redirect" at bounding box center [185, 61] width 104 height 9
click at [194, 62] on input "No of Outlinks with 3xx Redirect" at bounding box center [185, 61] width 104 height 9
type input "3"
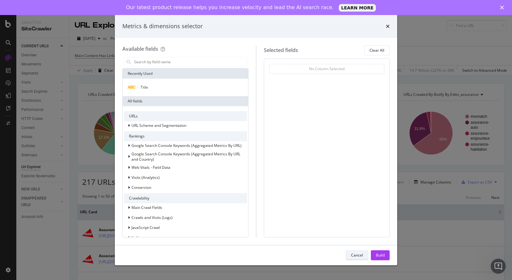
click at [355, 253] on div "Cancel" at bounding box center [357, 255] width 12 height 5
